Goal: Transaction & Acquisition: Purchase product/service

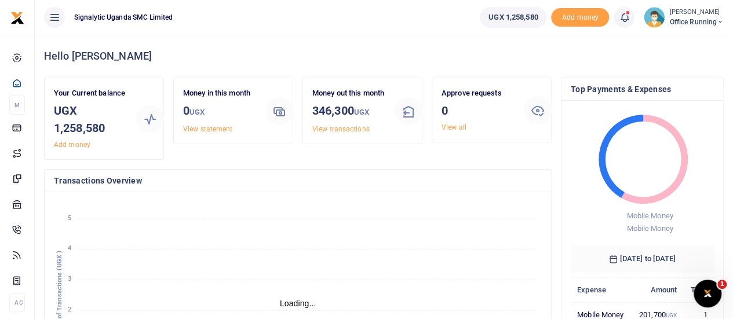
scroll to position [9, 9]
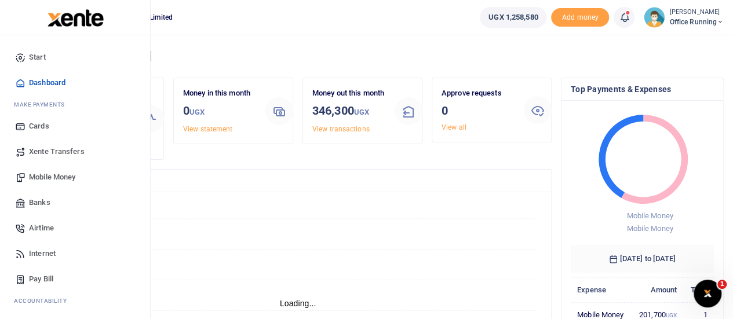
click at [58, 178] on span "Mobile Money" at bounding box center [52, 178] width 46 height 12
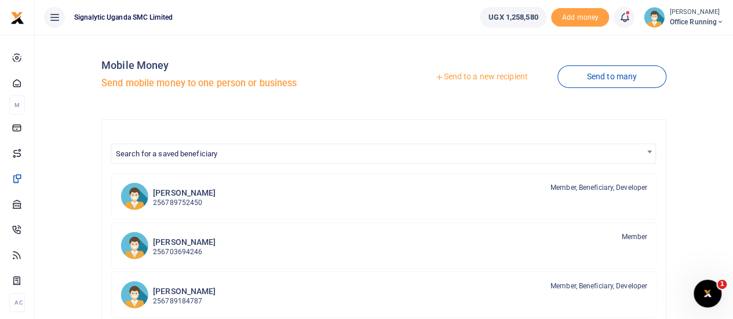
click at [501, 83] on link "Send to a new recipient" at bounding box center [481, 77] width 151 height 21
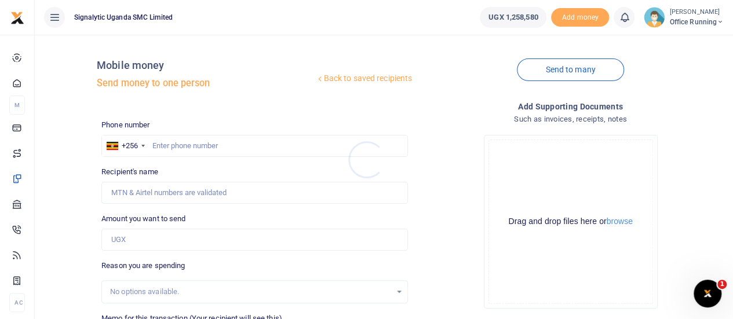
click at [180, 143] on div at bounding box center [366, 159] width 733 height 319
click at [169, 142] on input "text" at bounding box center [254, 146] width 307 height 22
paste input "0775 525 300"
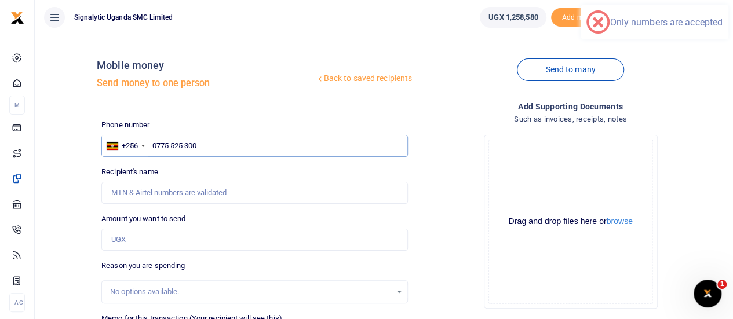
click at [156, 144] on input "0775 525 300" at bounding box center [254, 146] width 307 height 22
type input "775 525 300"
click at [313, 118] on div "Back to saved recipients Mobile money Send money to one person Send to many Pho…" at bounding box center [413, 259] width 632 height 430
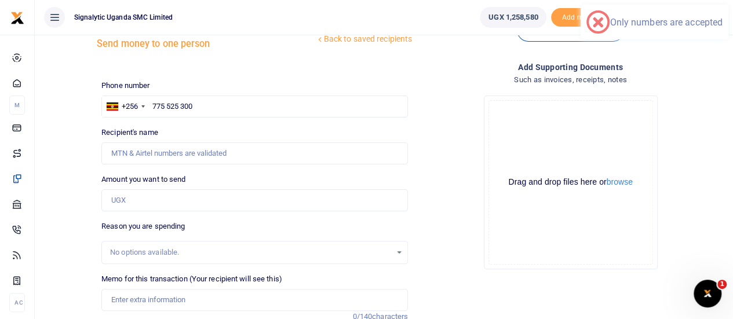
scroll to position [58, 0]
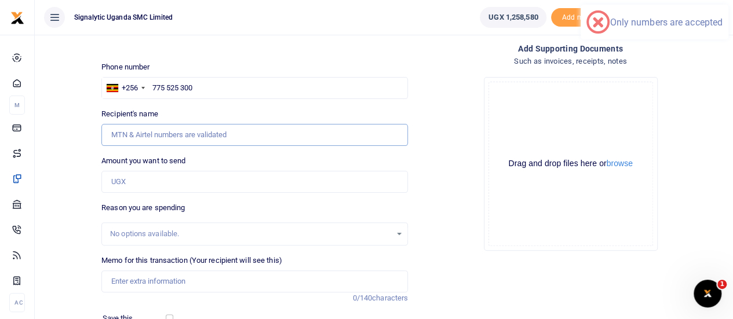
click at [191, 139] on input "Recipient's name" at bounding box center [254, 135] width 307 height 22
click at [445, 122] on div "Drop your files here Drag and drop files here or browse Powered by Uppy" at bounding box center [570, 164] width 307 height 192
click at [231, 84] on input "775 525 300" at bounding box center [254, 88] width 307 height 22
click at [150, 181] on input "Amount you want to send" at bounding box center [254, 182] width 307 height 22
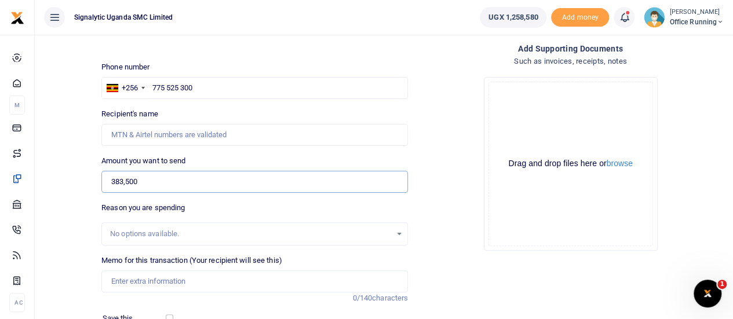
type input "383,500"
click at [456, 191] on div "Drop your files here Drag and drop files here or browse Powered by Uppy" at bounding box center [570, 164] width 307 height 192
click at [184, 84] on input "775 525 300" at bounding box center [254, 88] width 307 height 22
type input "775525300"
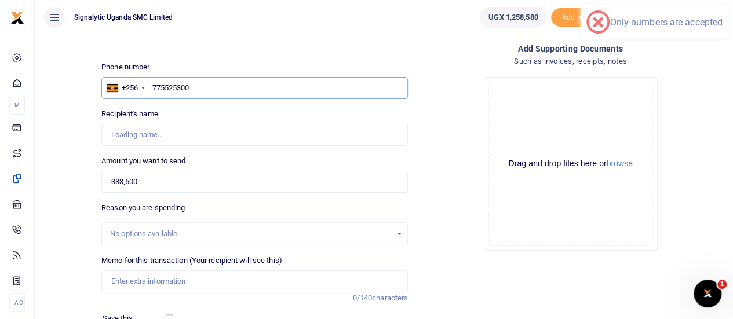
type input "[PERSON_NAME]"
type input "775525300"
click at [421, 130] on div "Drop your files here Drag and drop files here or browse Powered by Uppy" at bounding box center [570, 164] width 307 height 192
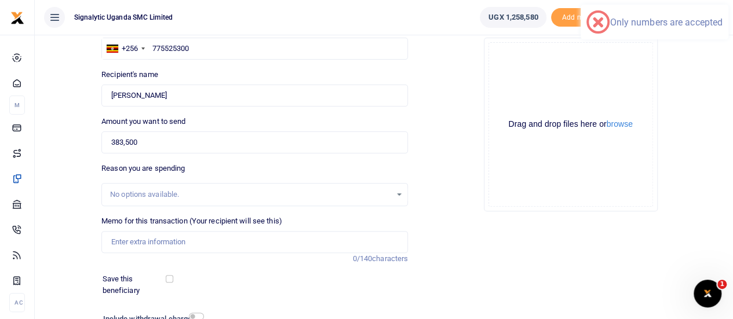
scroll to position [116, 0]
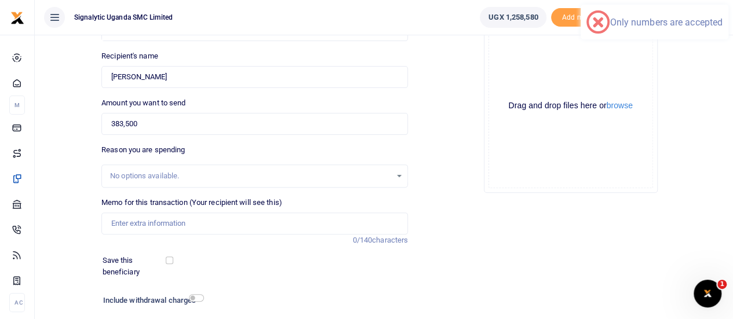
click at [205, 173] on div "No options available." at bounding box center [250, 176] width 281 height 12
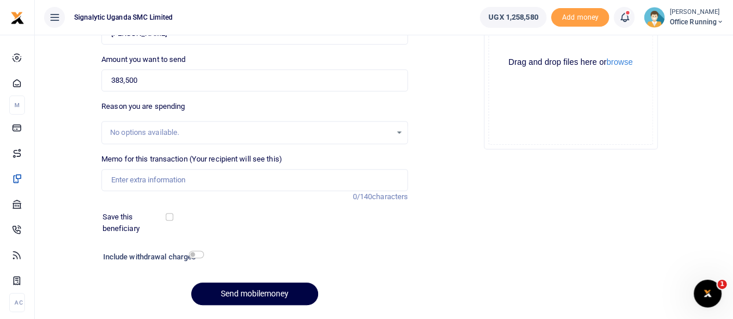
scroll to position [174, 0]
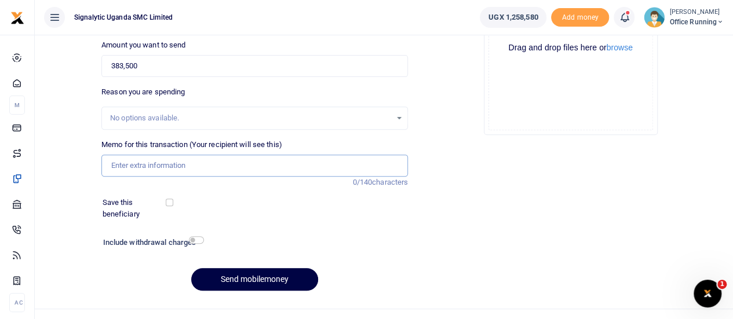
click at [138, 165] on input "Memo for this transaction (Your recipient will see this)" at bounding box center [254, 166] width 307 height 22
paste input "PROC00044"
type input "PROC00044"
click at [66, 137] on div "Back to saved recipients Mobile money Send money to one person Send to many Pho…" at bounding box center [383, 85] width 689 height 430
click at [269, 275] on button "Send mobilemoney" at bounding box center [254, 279] width 127 height 23
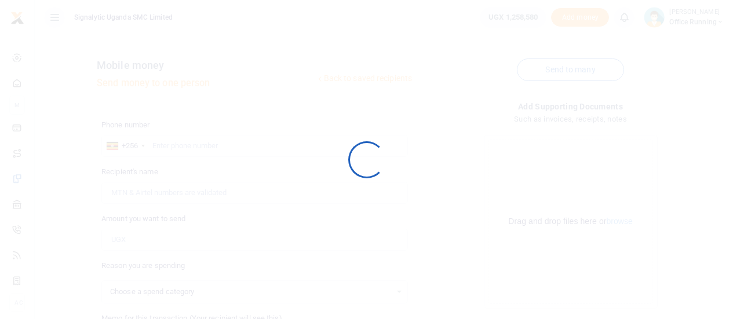
scroll to position [173, 0]
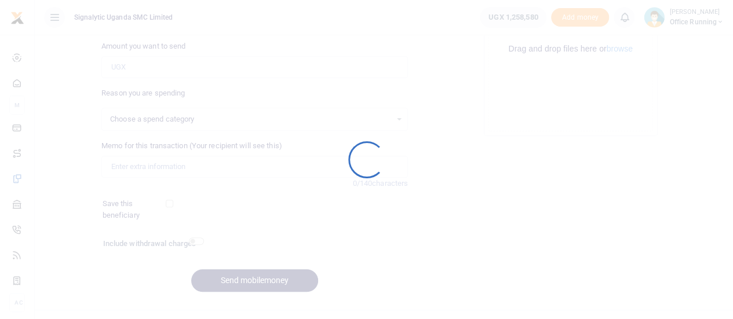
select select
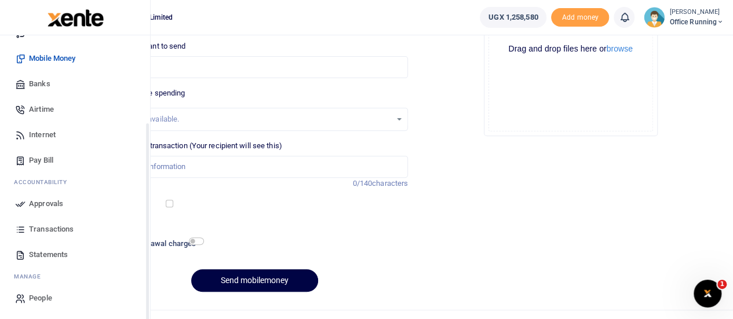
scroll to position [119, 0]
click at [50, 202] on span "Approvals" at bounding box center [46, 204] width 34 height 12
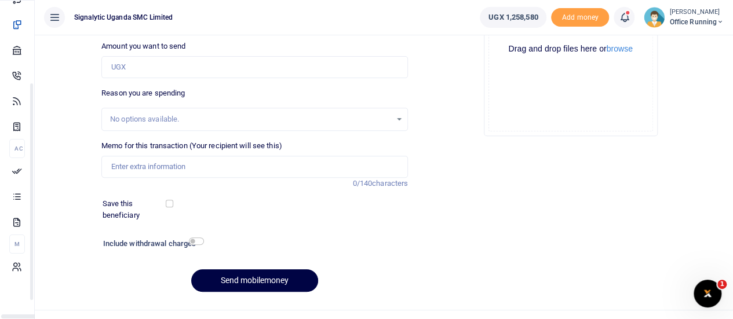
scroll to position [102, 0]
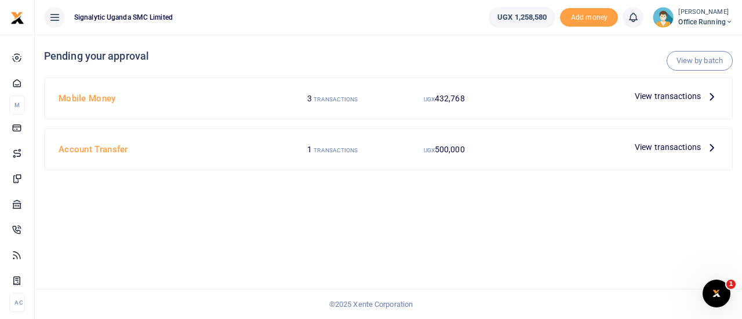
click at [669, 104] on div "View transactions" at bounding box center [676, 96] width 93 height 17
click at [668, 100] on span "View transactions" at bounding box center [668, 96] width 66 height 13
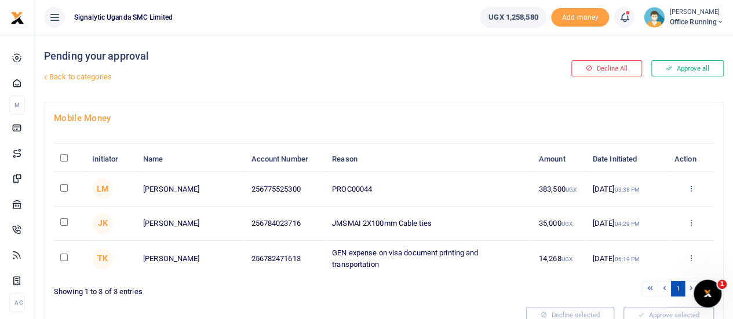
click at [691, 192] on icon at bounding box center [691, 188] width 8 height 8
click at [651, 217] on link "Approve" at bounding box center [648, 220] width 92 height 16
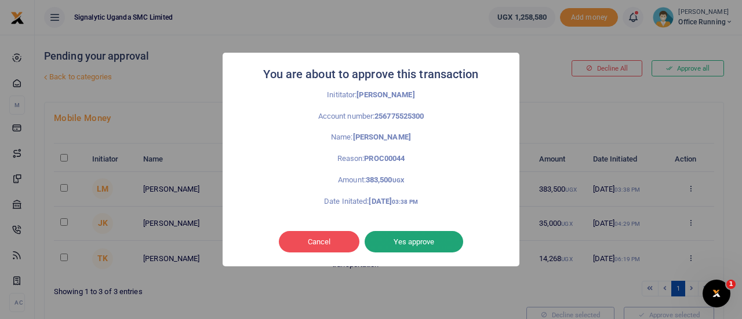
click at [414, 244] on button "Yes approve" at bounding box center [414, 242] width 99 height 22
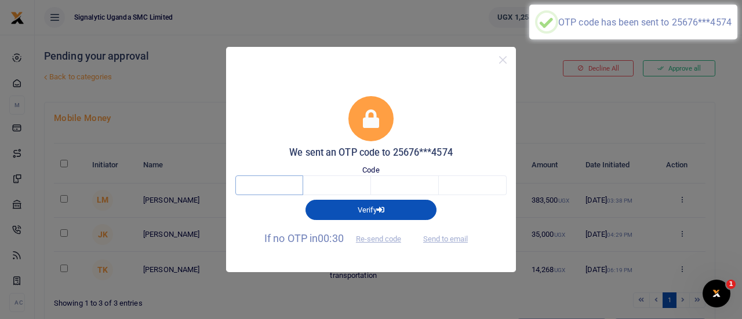
click at [263, 187] on input "text" at bounding box center [269, 186] width 68 height 20
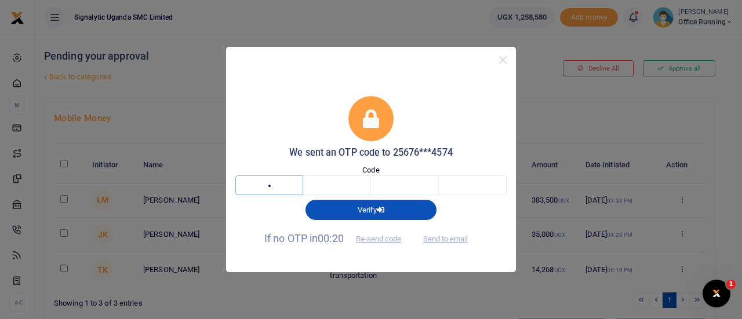
type input "&"
type input "^"
type input "7"
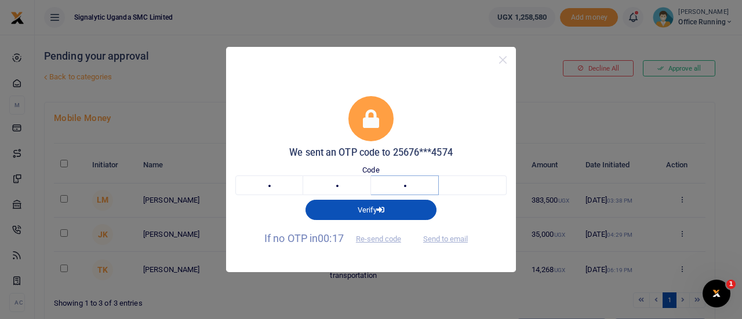
type input "6"
type input "1"
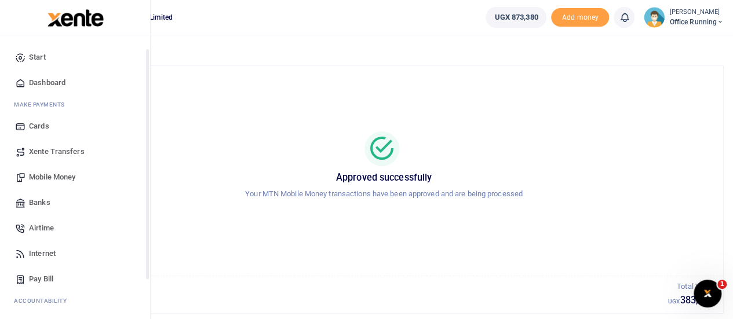
scroll to position [119, 0]
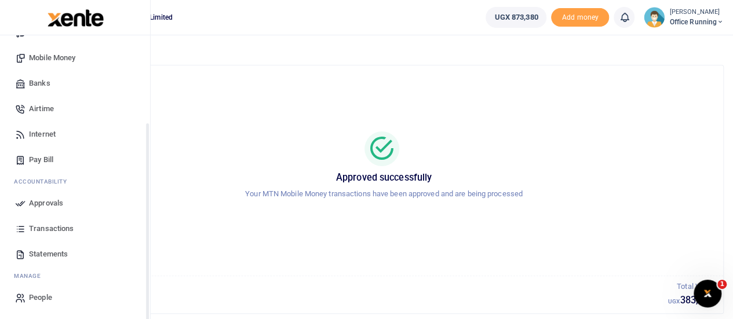
click at [48, 203] on span "Approvals" at bounding box center [46, 204] width 34 height 12
click at [49, 223] on span "Transactions" at bounding box center [51, 229] width 45 height 12
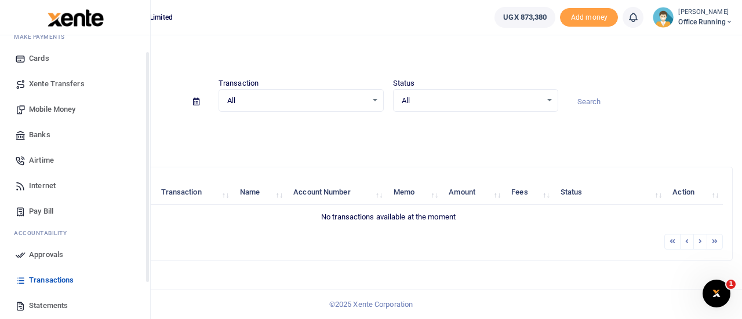
scroll to position [119, 0]
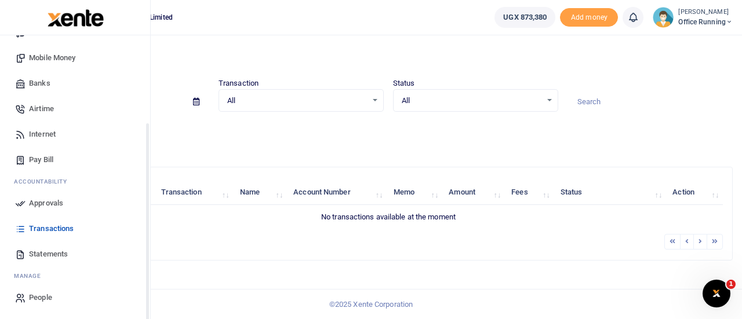
click at [46, 229] on span "Transactions" at bounding box center [51, 229] width 45 height 12
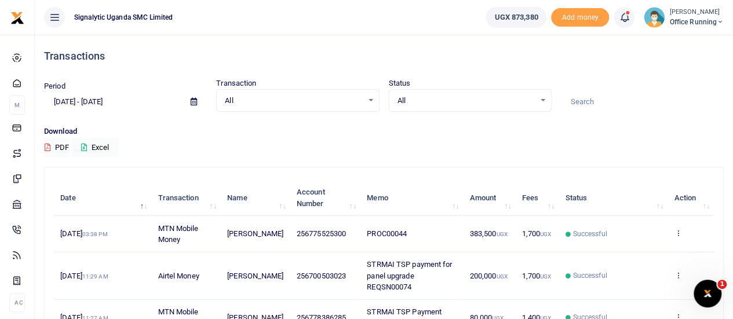
click at [682, 240] on td "View details Send again" at bounding box center [691, 234] width 46 height 36
click at [676, 235] on icon at bounding box center [678, 233] width 8 height 8
click at [633, 253] on link "View details" at bounding box center [636, 258] width 92 height 16
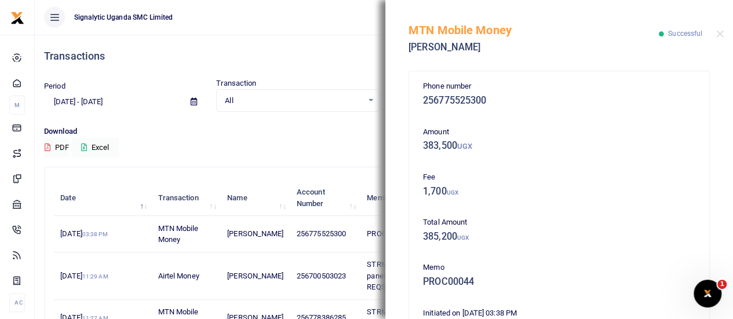
click at [620, 178] on p "Fee" at bounding box center [559, 178] width 272 height 12
